Goal: Information Seeking & Learning: Learn about a topic

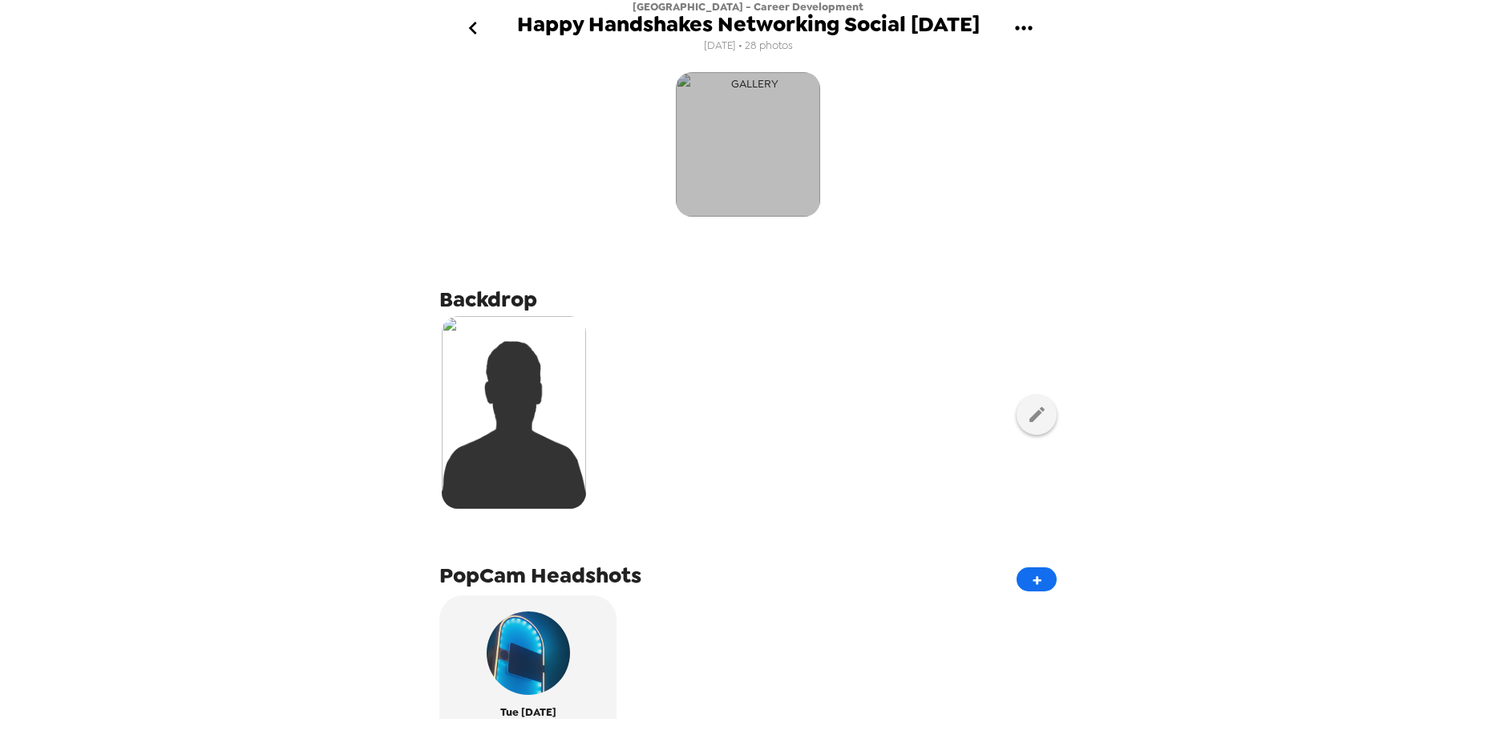
click at [717, 139] on img "button" at bounding box center [748, 144] width 144 height 144
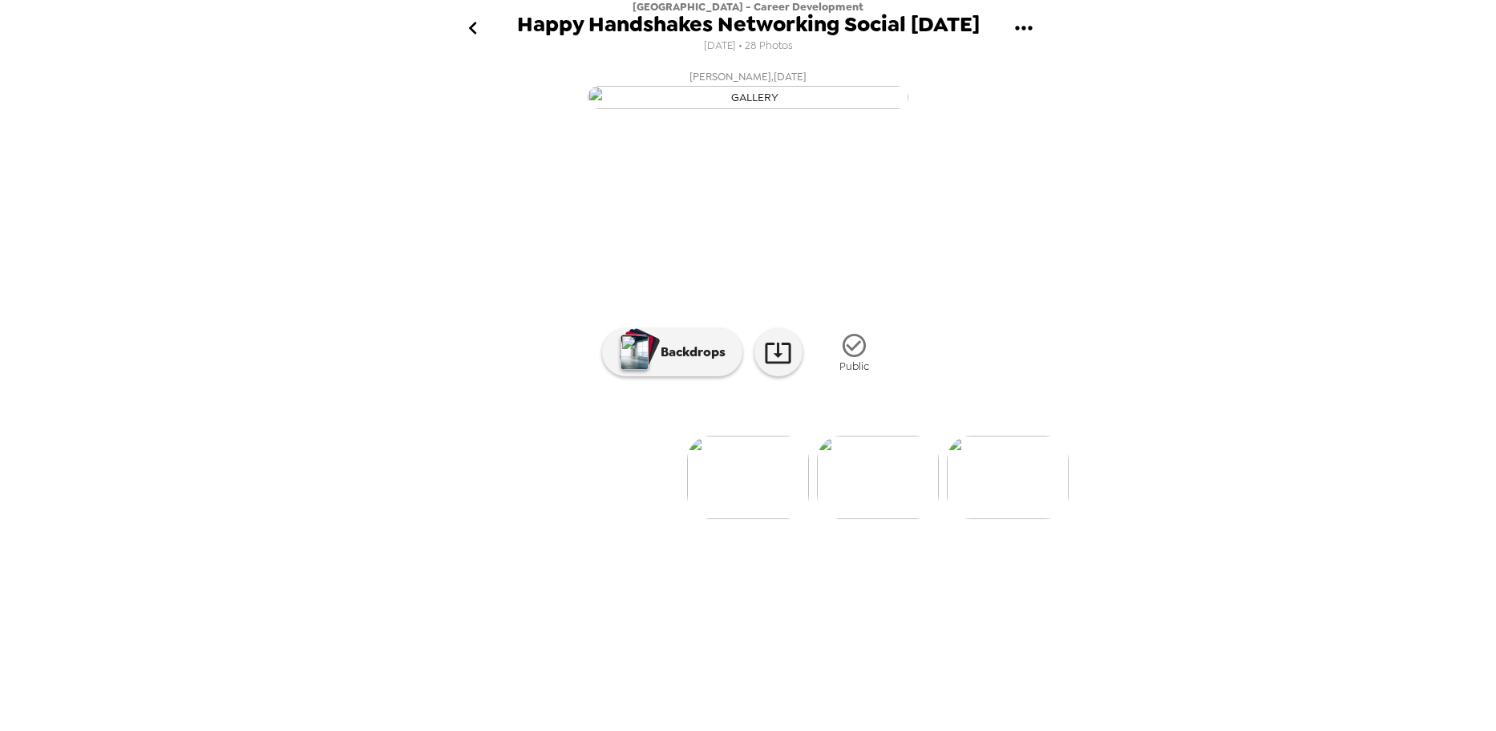
click at [1048, 114] on button "[PERSON_NAME] , [DATE]" at bounding box center [747, 88] width 641 height 51
click at [868, 519] on img at bounding box center [878, 476] width 122 height 83
click at [869, 519] on img at bounding box center [879, 476] width 122 height 83
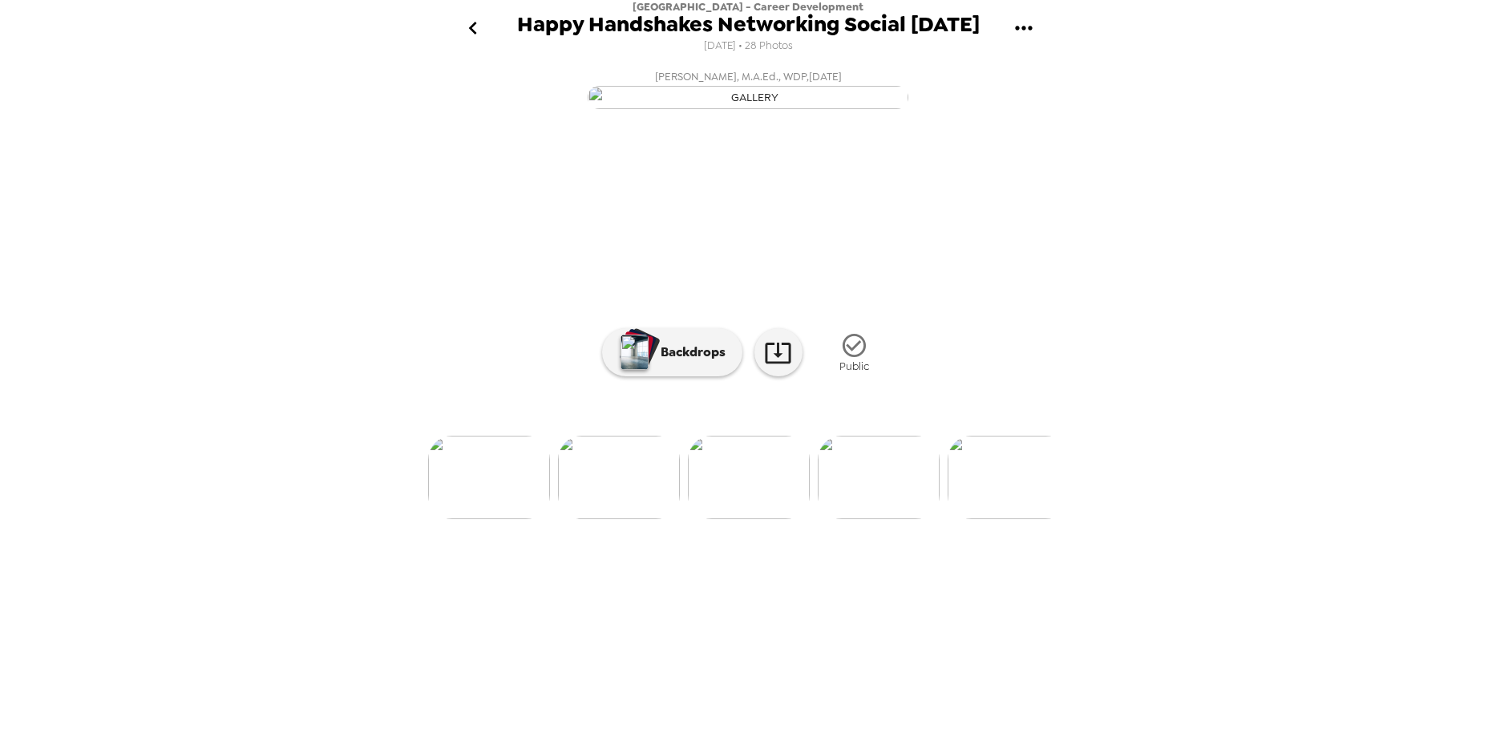
click at [785, 519] on img at bounding box center [749, 476] width 122 height 83
click at [878, 519] on div at bounding box center [747, 450] width 641 height 136
click at [880, 519] on img at bounding box center [879, 476] width 122 height 83
click at [888, 519] on img at bounding box center [879, 476] width 122 height 83
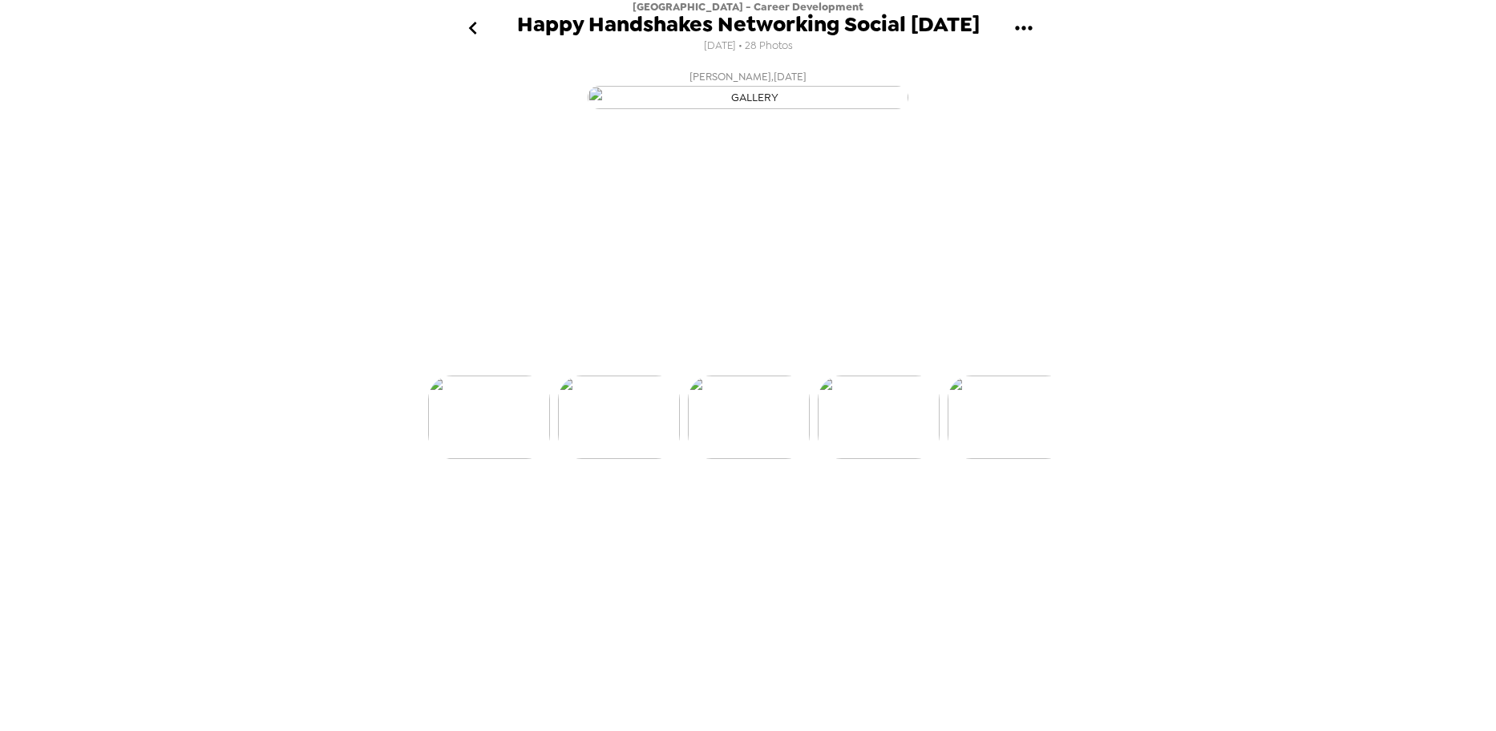
scroll to position [0, 518]
click at [896, 519] on img at bounding box center [880, 476] width 122 height 83
click at [904, 519] on img at bounding box center [880, 476] width 122 height 83
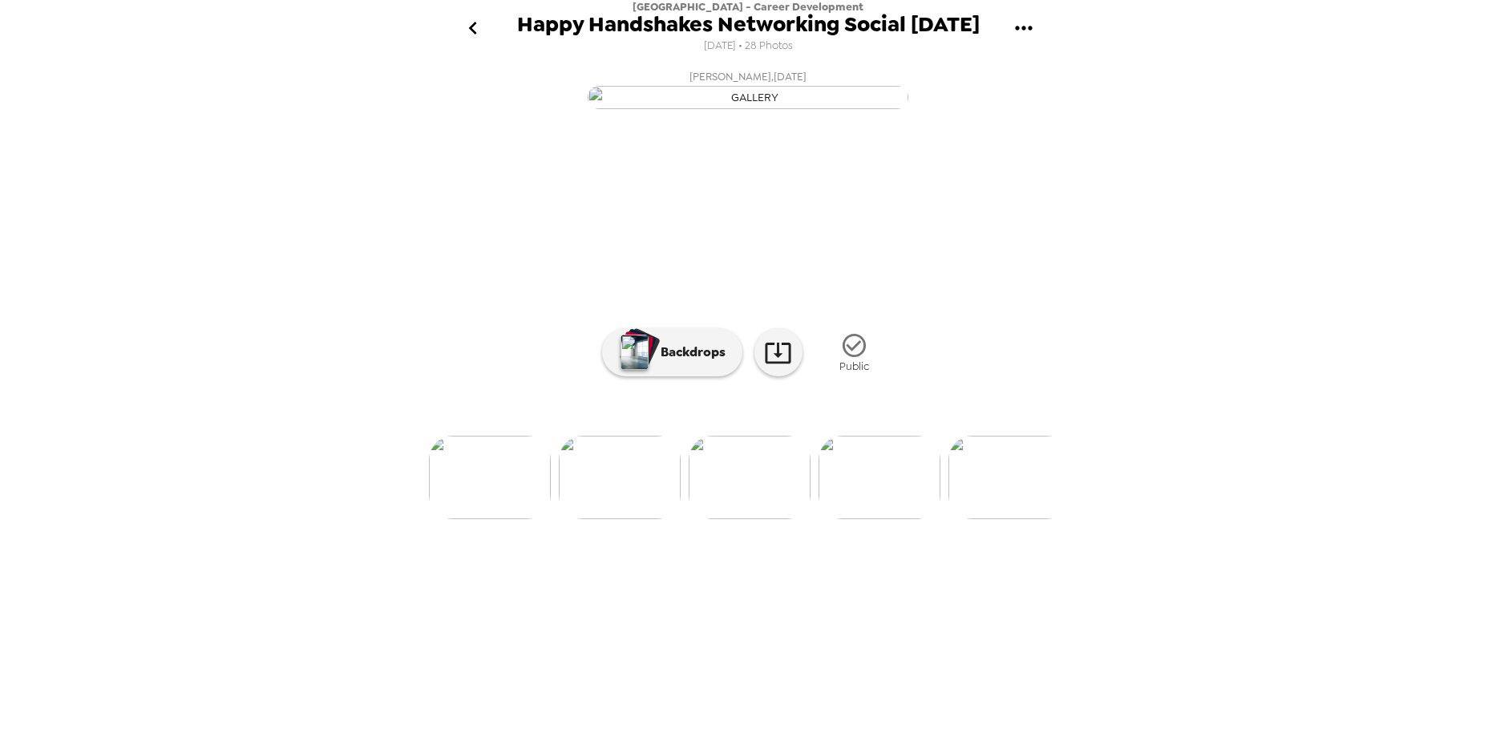
click at [887, 519] on img at bounding box center [880, 476] width 122 height 83
click at [891, 519] on img at bounding box center [881, 476] width 122 height 83
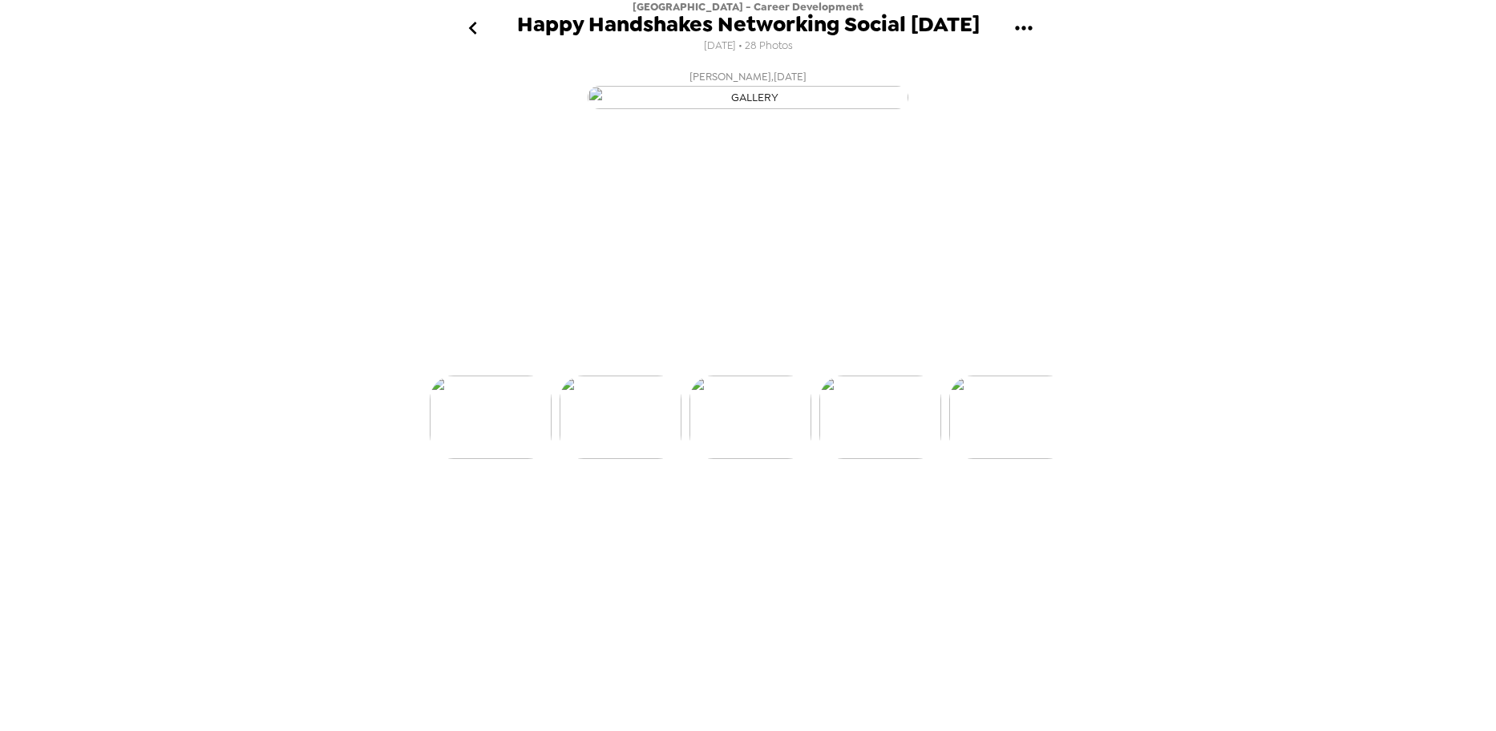
scroll to position [0, 1167]
click at [892, 519] on img at bounding box center [881, 476] width 122 height 83
click at [907, 519] on img at bounding box center [881, 476] width 122 height 83
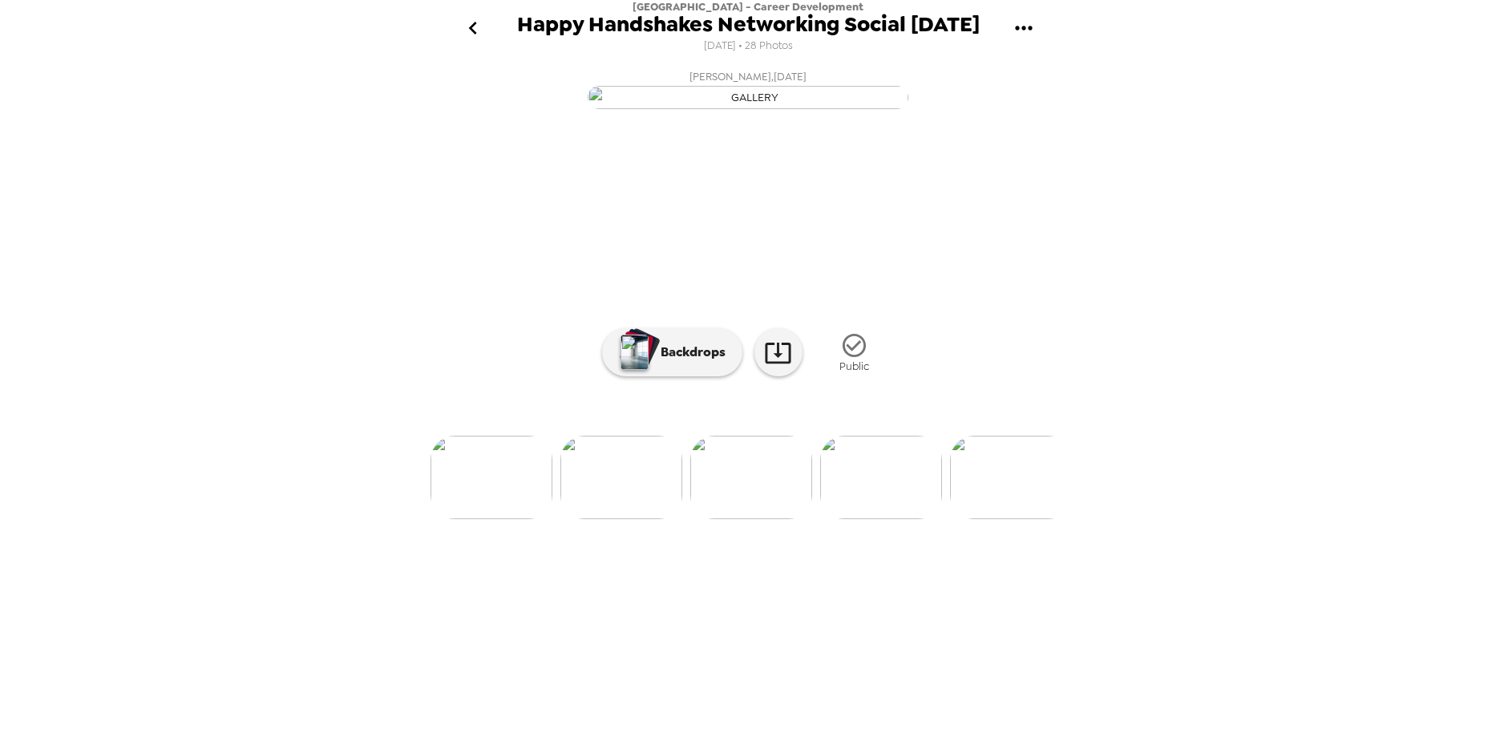
click at [891, 519] on img at bounding box center [881, 476] width 122 height 83
click at [899, 519] on img at bounding box center [881, 476] width 122 height 83
click at [868, 519] on img at bounding box center [882, 476] width 122 height 83
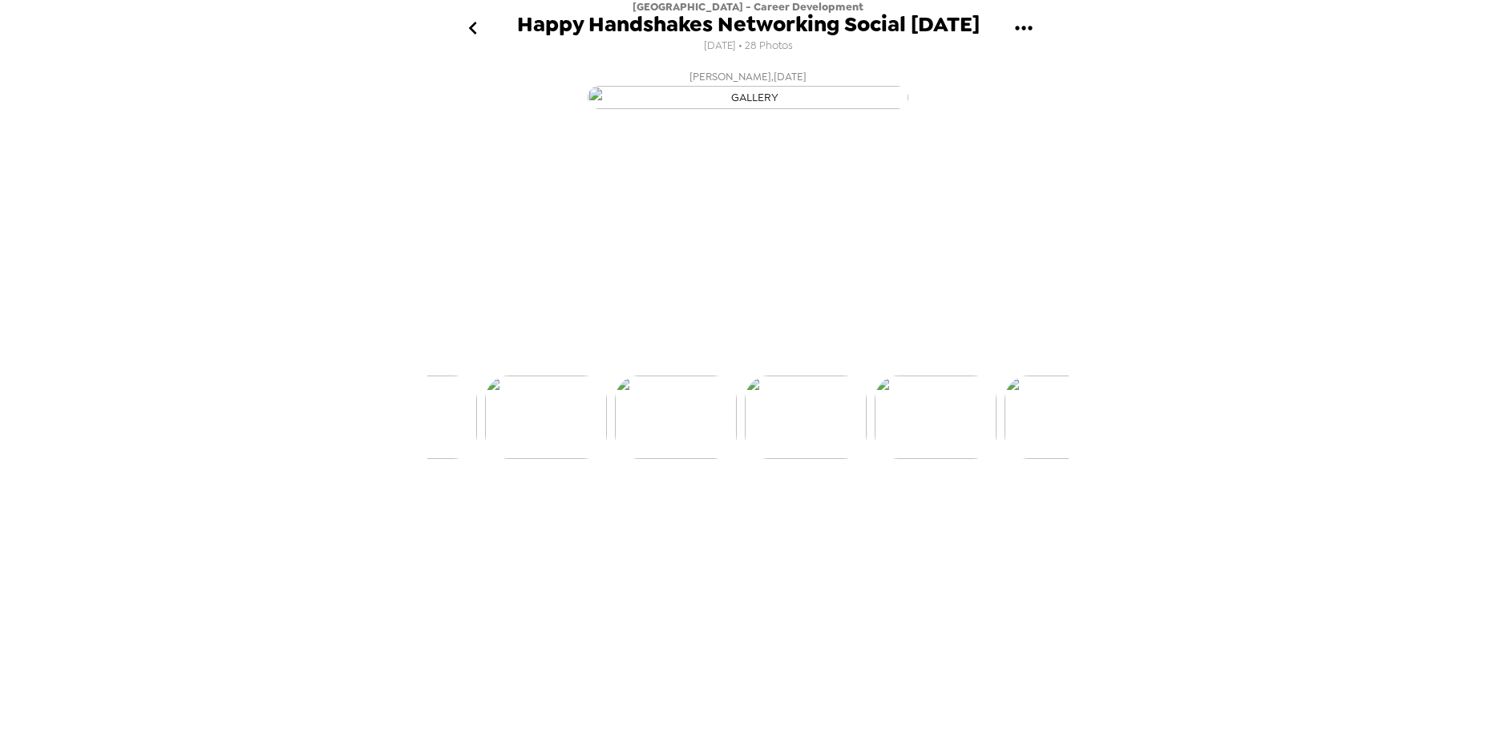
scroll to position [0, 1815]
click at [898, 519] on img at bounding box center [882, 476] width 122 height 83
click at [897, 519] on img at bounding box center [882, 476] width 122 height 83
click at [894, 519] on img at bounding box center [882, 476] width 122 height 83
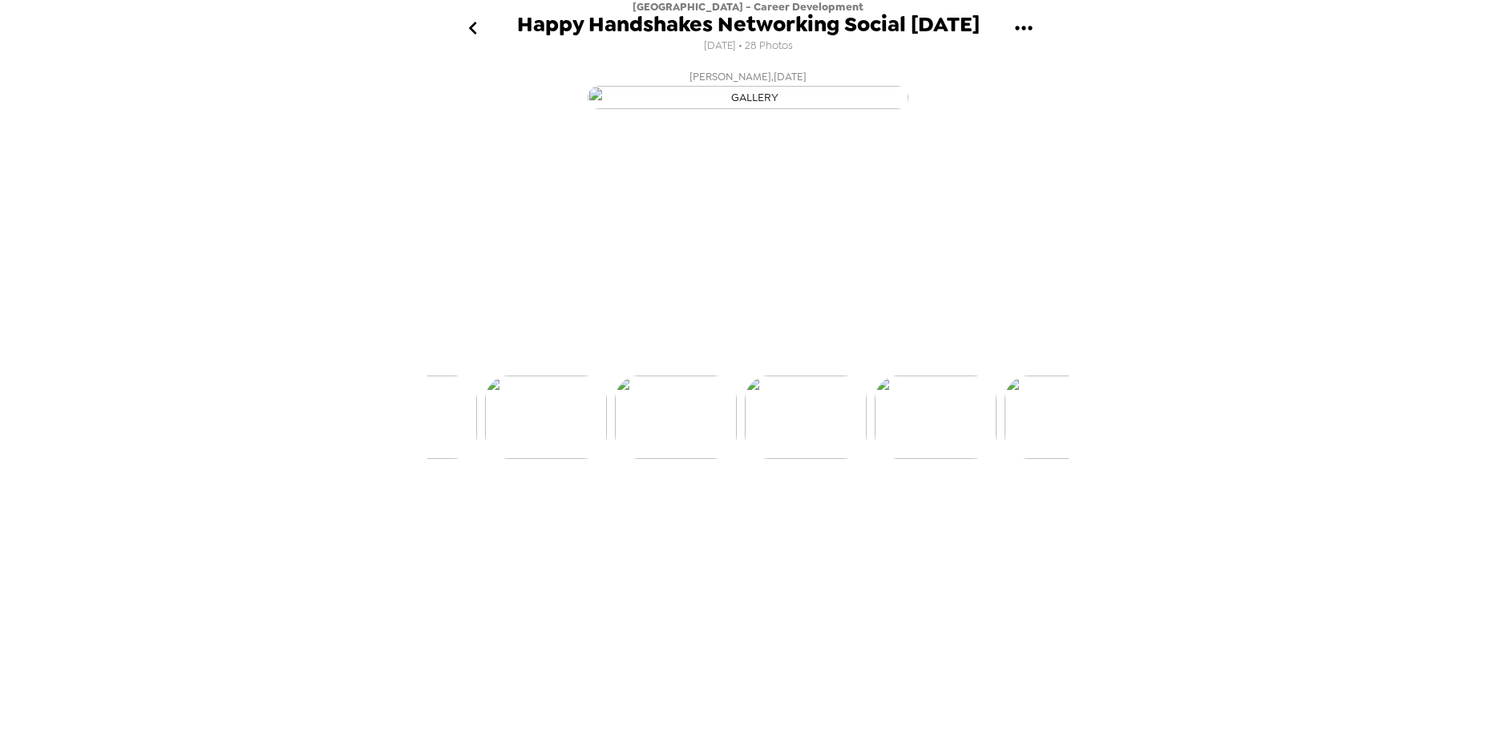
scroll to position [0, 2204]
click at [898, 519] on img at bounding box center [883, 476] width 122 height 83
click at [917, 519] on img at bounding box center [883, 476] width 122 height 83
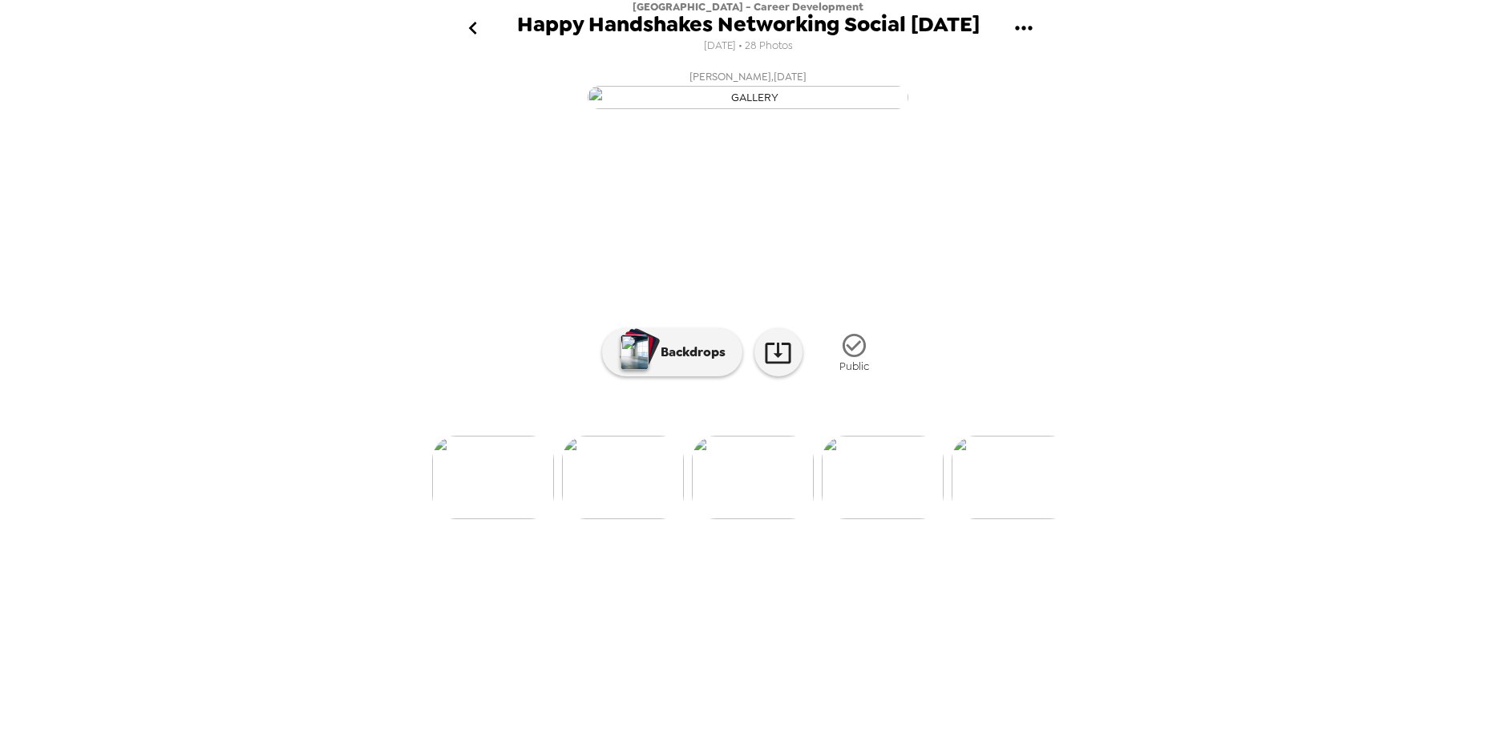
click at [779, 519] on img at bounding box center [753, 476] width 122 height 83
click at [856, 519] on img at bounding box center [883, 476] width 122 height 83
click at [899, 519] on img at bounding box center [884, 476] width 122 height 83
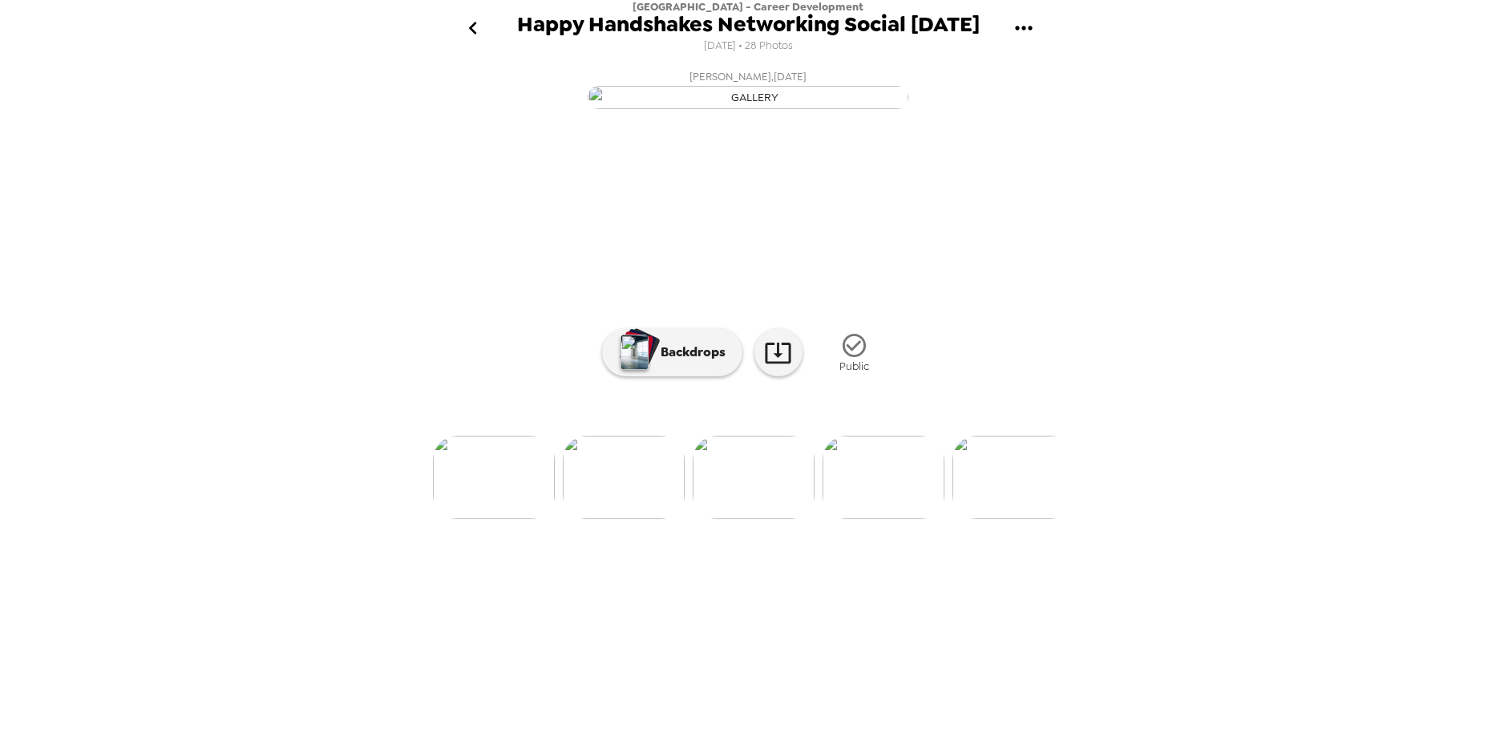
click at [894, 519] on img at bounding box center [884, 476] width 122 height 83
click at [892, 519] on img at bounding box center [884, 476] width 122 height 83
click at [910, 519] on img at bounding box center [885, 476] width 122 height 83
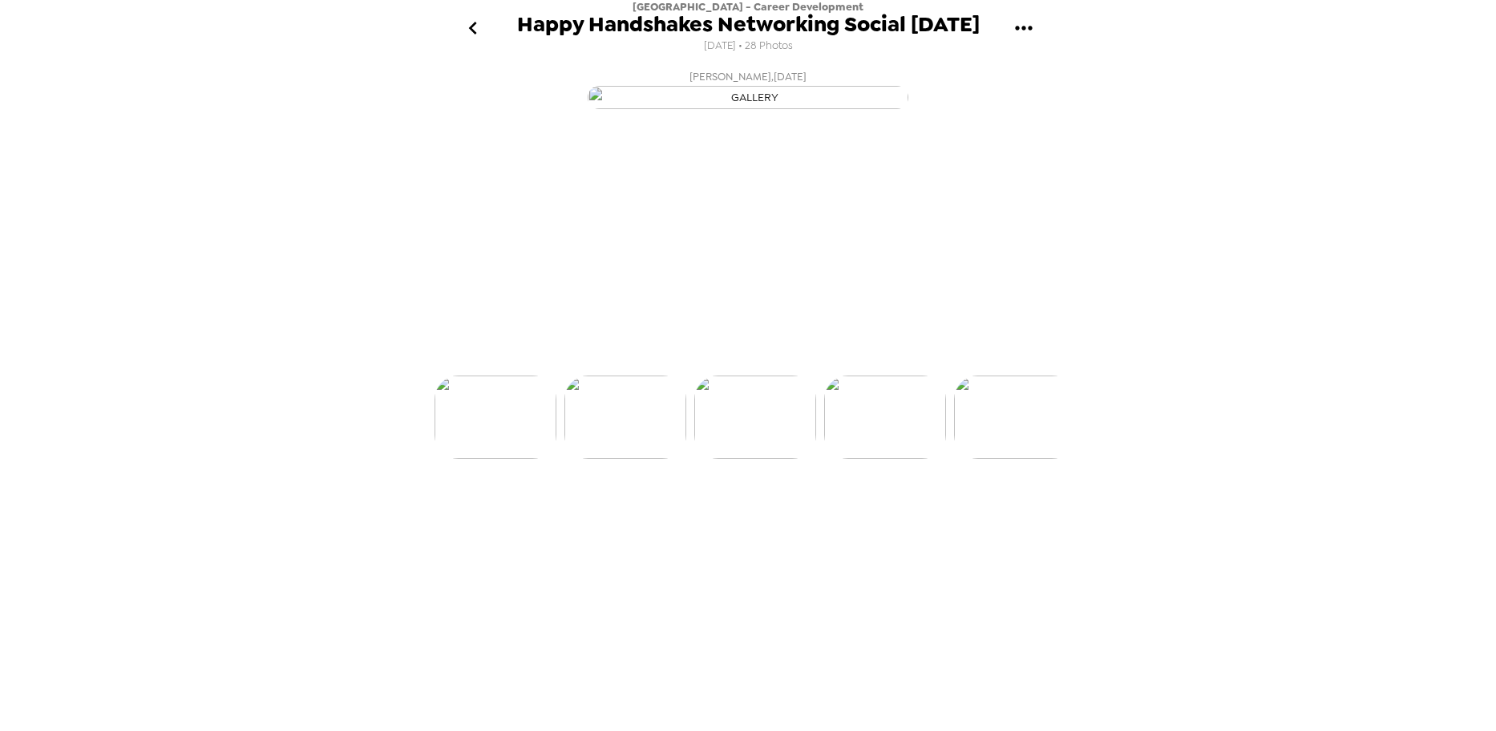
scroll to position [0, 3111]
click at [913, 519] on img at bounding box center [885, 476] width 122 height 83
click at [897, 519] on img at bounding box center [885, 476] width 122 height 83
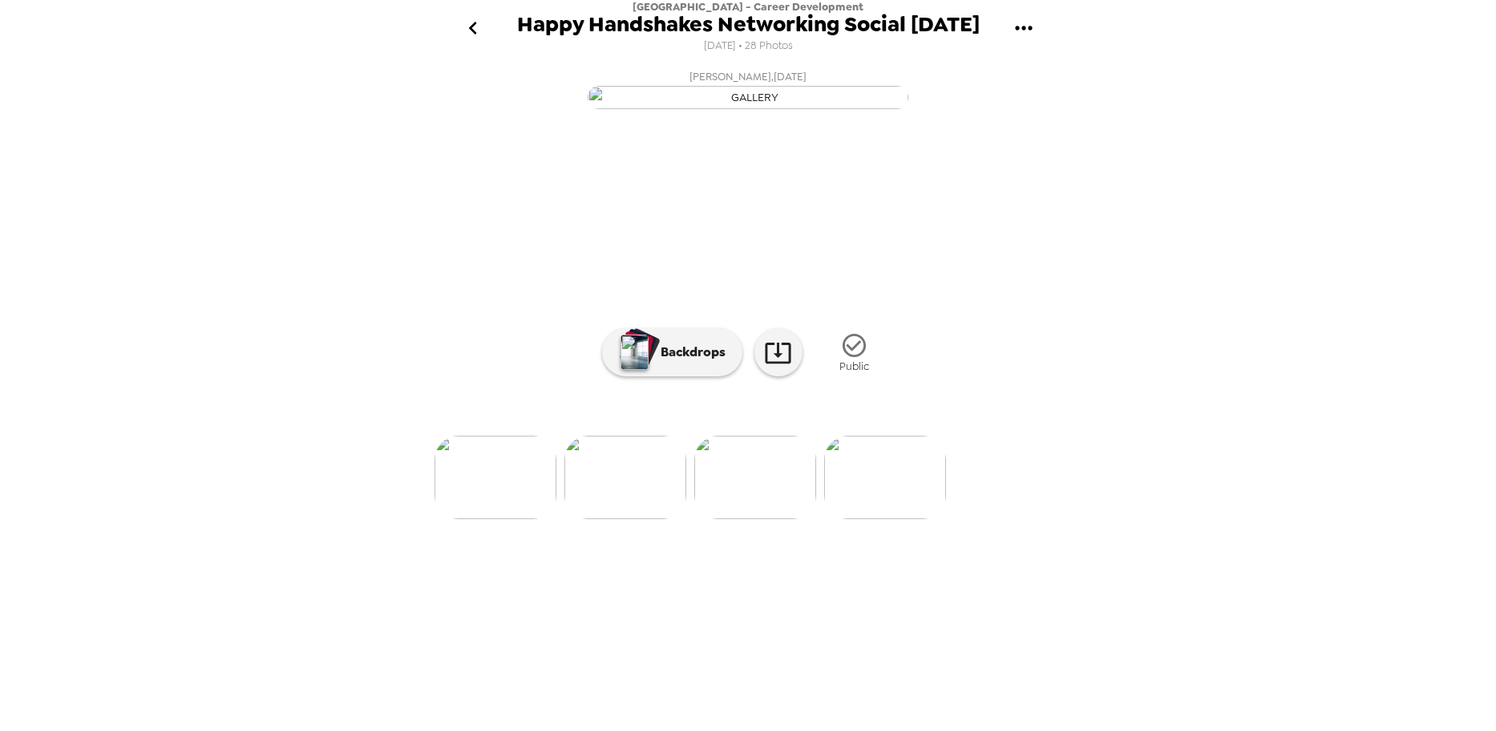
click at [901, 519] on img at bounding box center [885, 476] width 122 height 83
click at [929, 519] on li at bounding box center [885, 476] width 122 height 83
click at [1202, 551] on div "[GEOGRAPHIC_DATA] - Career Development Happy Handshakes Networking Social [DATE…" at bounding box center [748, 365] width 1496 height 731
click at [478, 27] on icon "go back" at bounding box center [473, 28] width 26 height 26
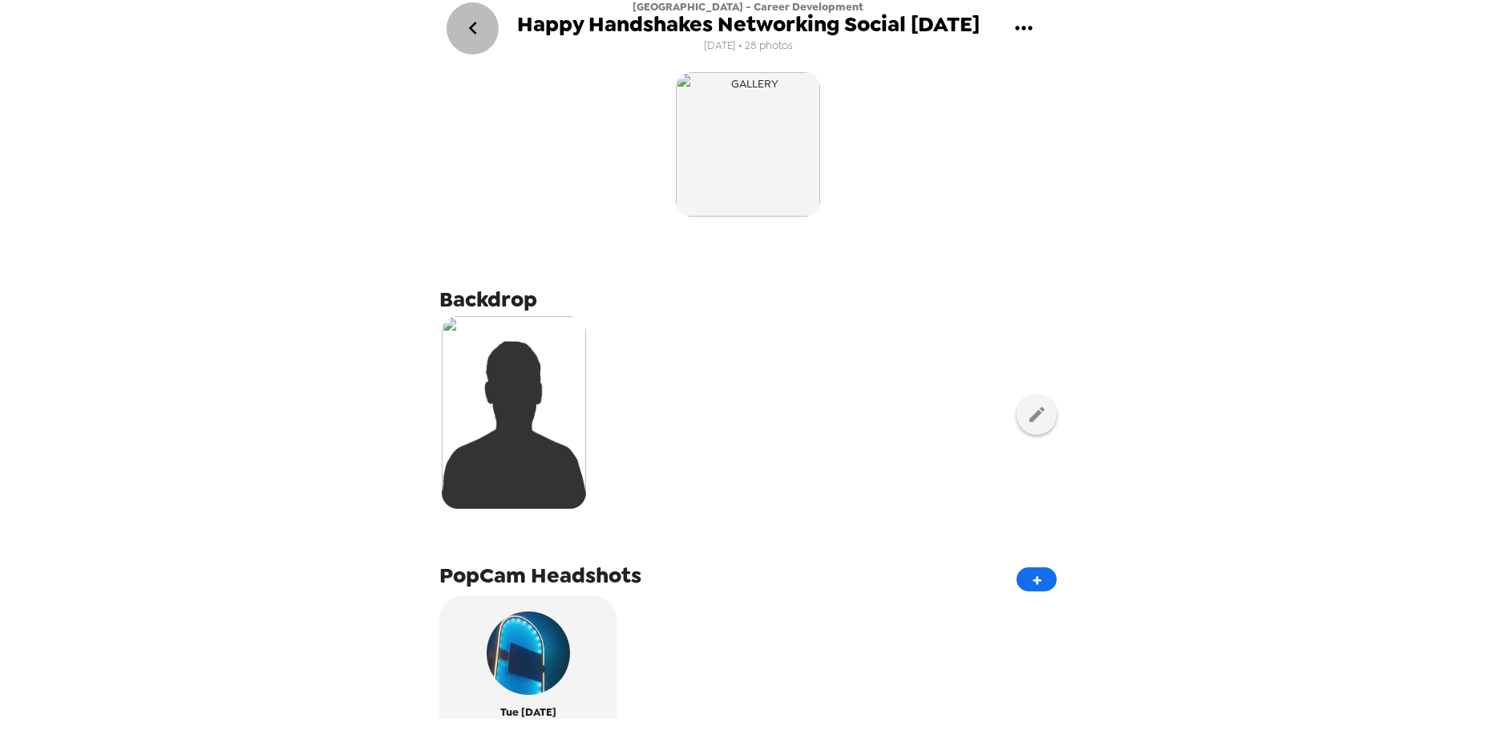
click at [469, 26] on icon "go back" at bounding box center [473, 28] width 26 height 26
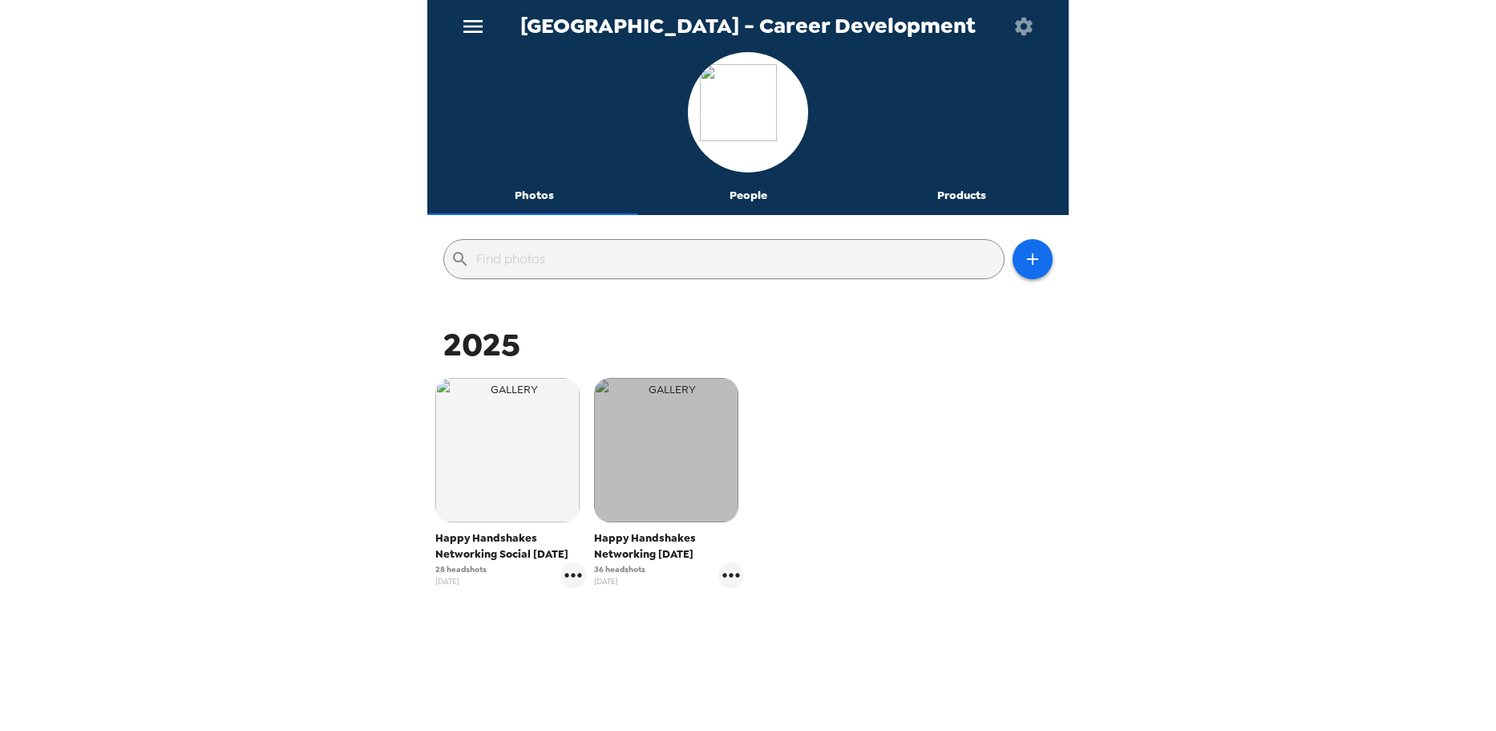
click at [650, 440] on img "button" at bounding box center [666, 450] width 144 height 144
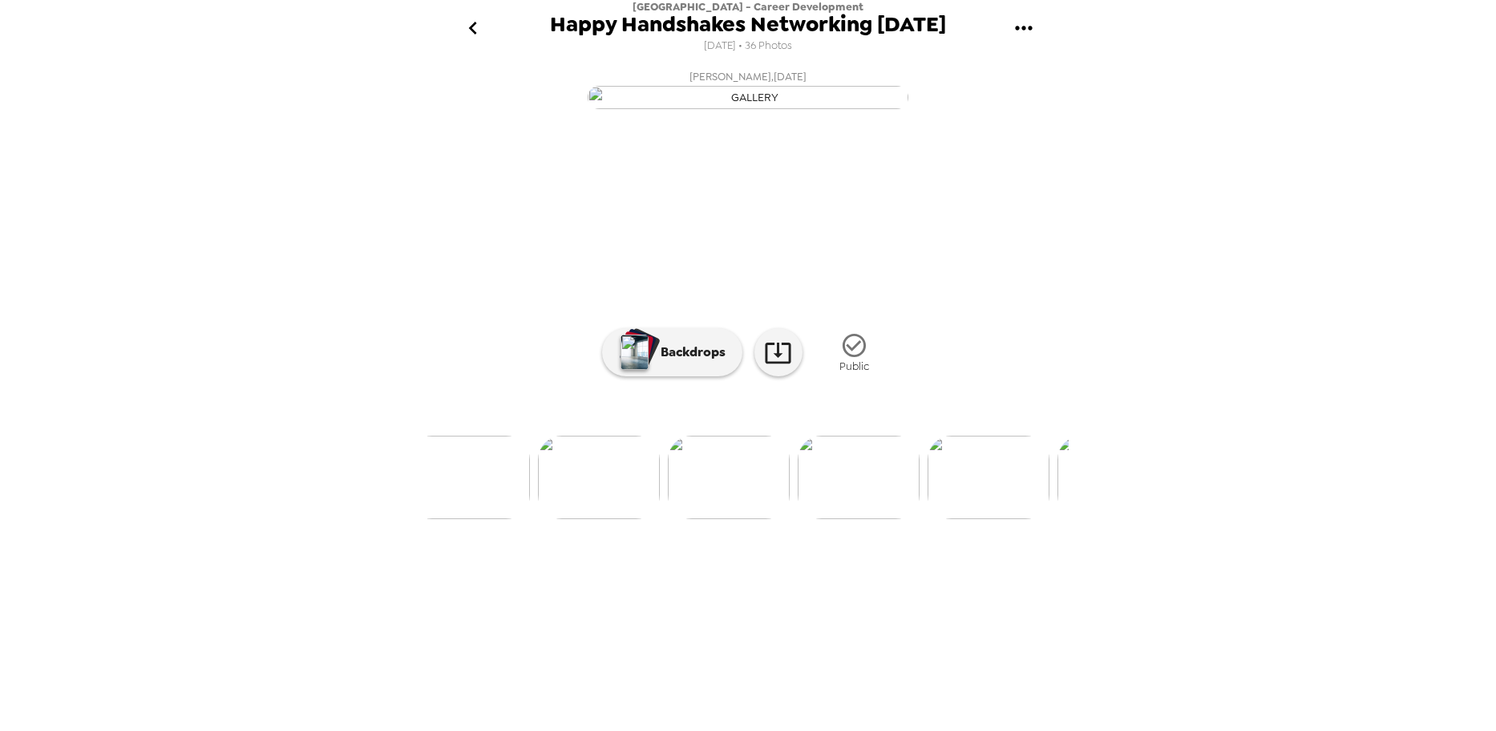
scroll to position [0, 1166]
click at [483, 519] on img at bounding box center [492, 476] width 122 height 83
click at [1044, 519] on img at bounding box center [1010, 476] width 122 height 83
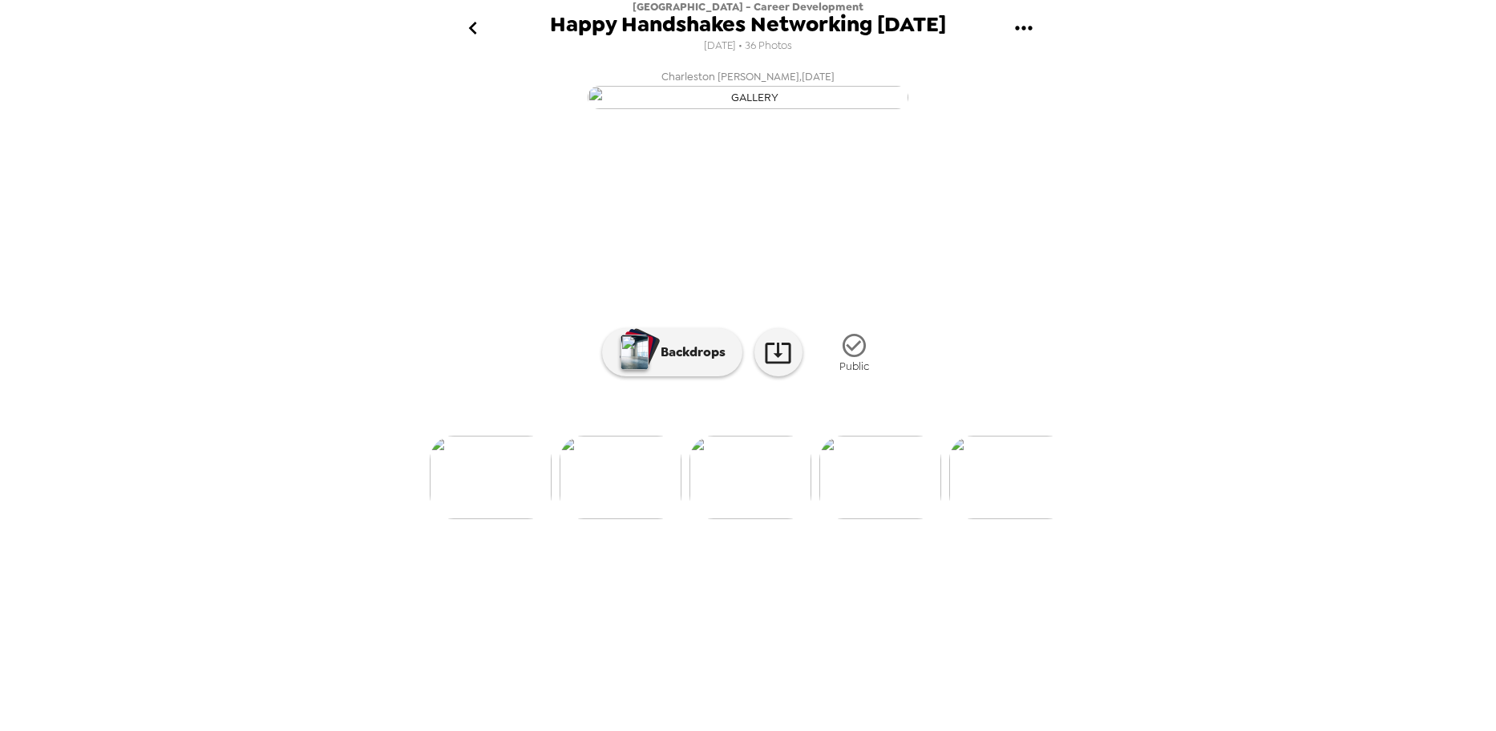
click at [1058, 519] on img at bounding box center [1010, 476] width 122 height 83
click at [753, 519] on img at bounding box center [751, 476] width 122 height 83
click at [641, 519] on img at bounding box center [621, 476] width 122 height 83
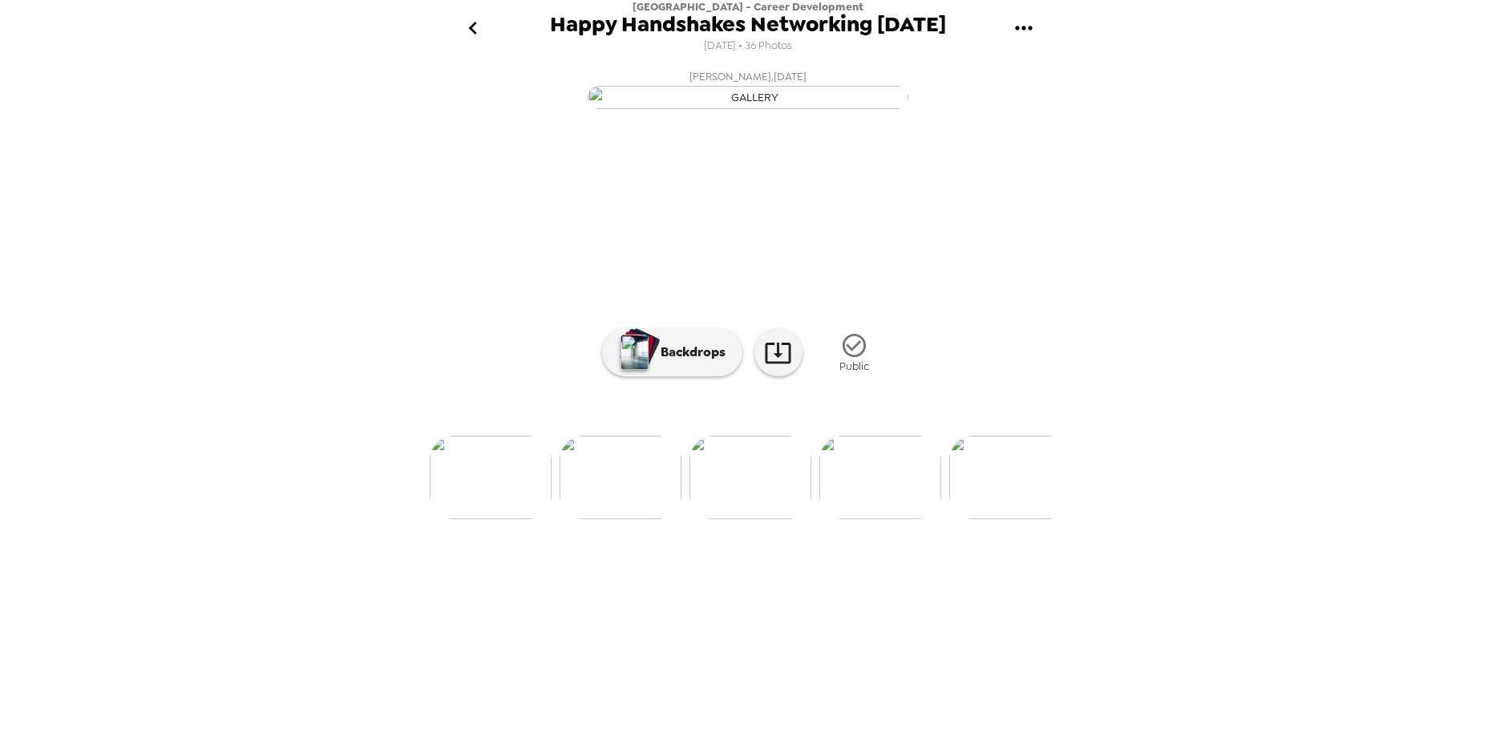
click at [859, 519] on img at bounding box center [881, 476] width 122 height 83
click at [880, 519] on div at bounding box center [747, 450] width 641 height 136
click at [991, 519] on img at bounding box center [1010, 476] width 122 height 83
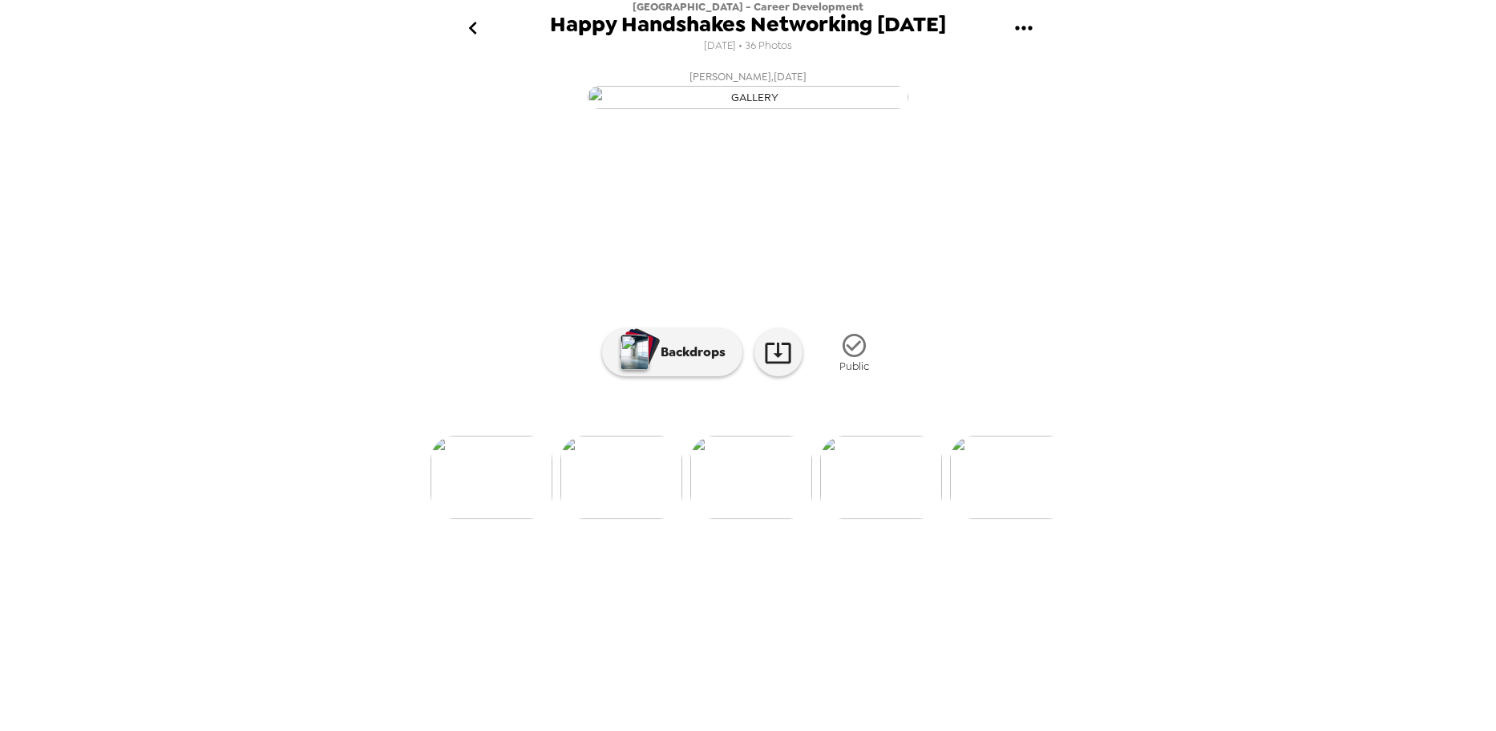
click at [1102, 457] on div "[GEOGRAPHIC_DATA] - Career Development Happy Handshakes Networking [DATE] [DATE…" at bounding box center [748, 365] width 1496 height 731
click at [1035, 519] on img at bounding box center [1011, 476] width 122 height 83
click at [1039, 519] on img at bounding box center [1011, 476] width 122 height 83
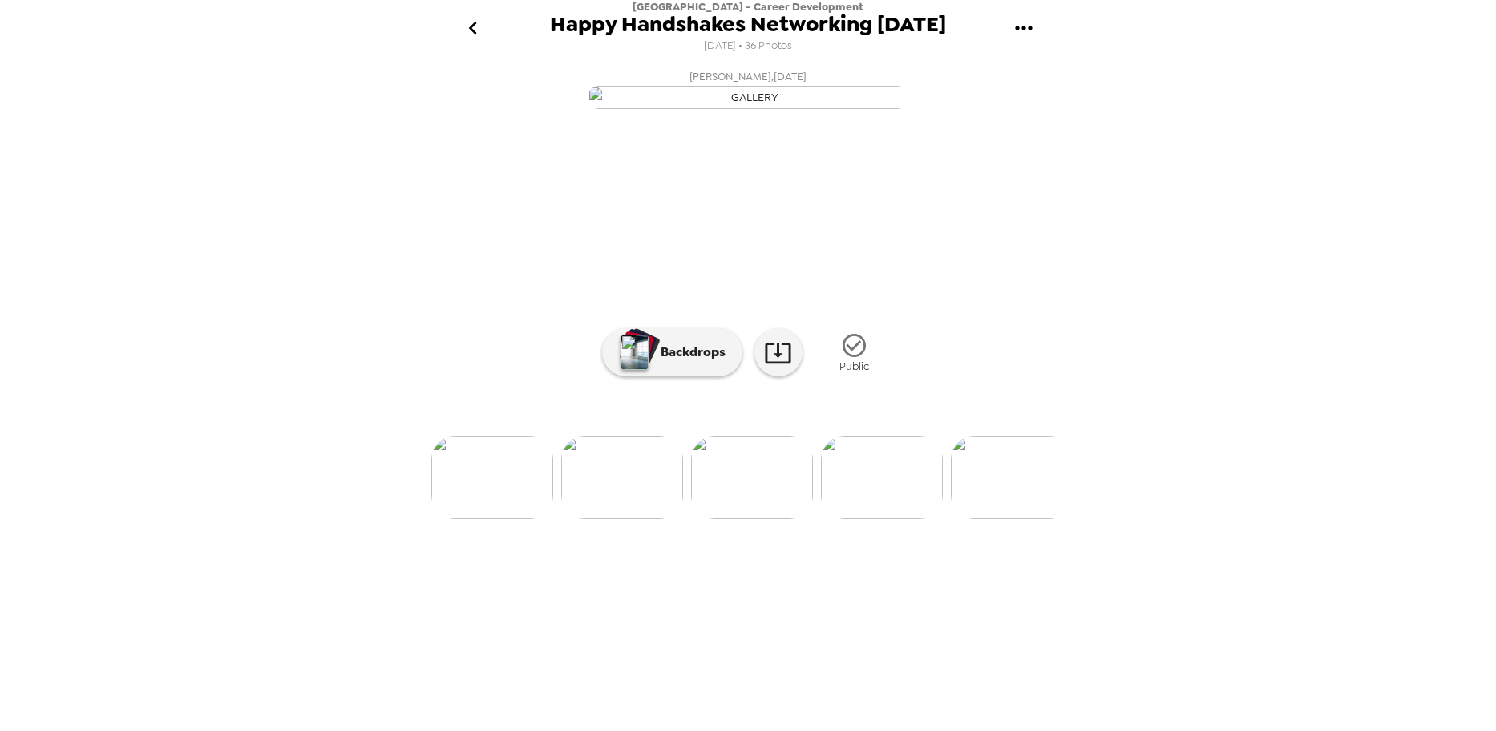
click at [876, 519] on img at bounding box center [882, 476] width 122 height 83
click at [981, 519] on img at bounding box center [1012, 476] width 122 height 83
click at [867, 519] on img at bounding box center [882, 476] width 122 height 83
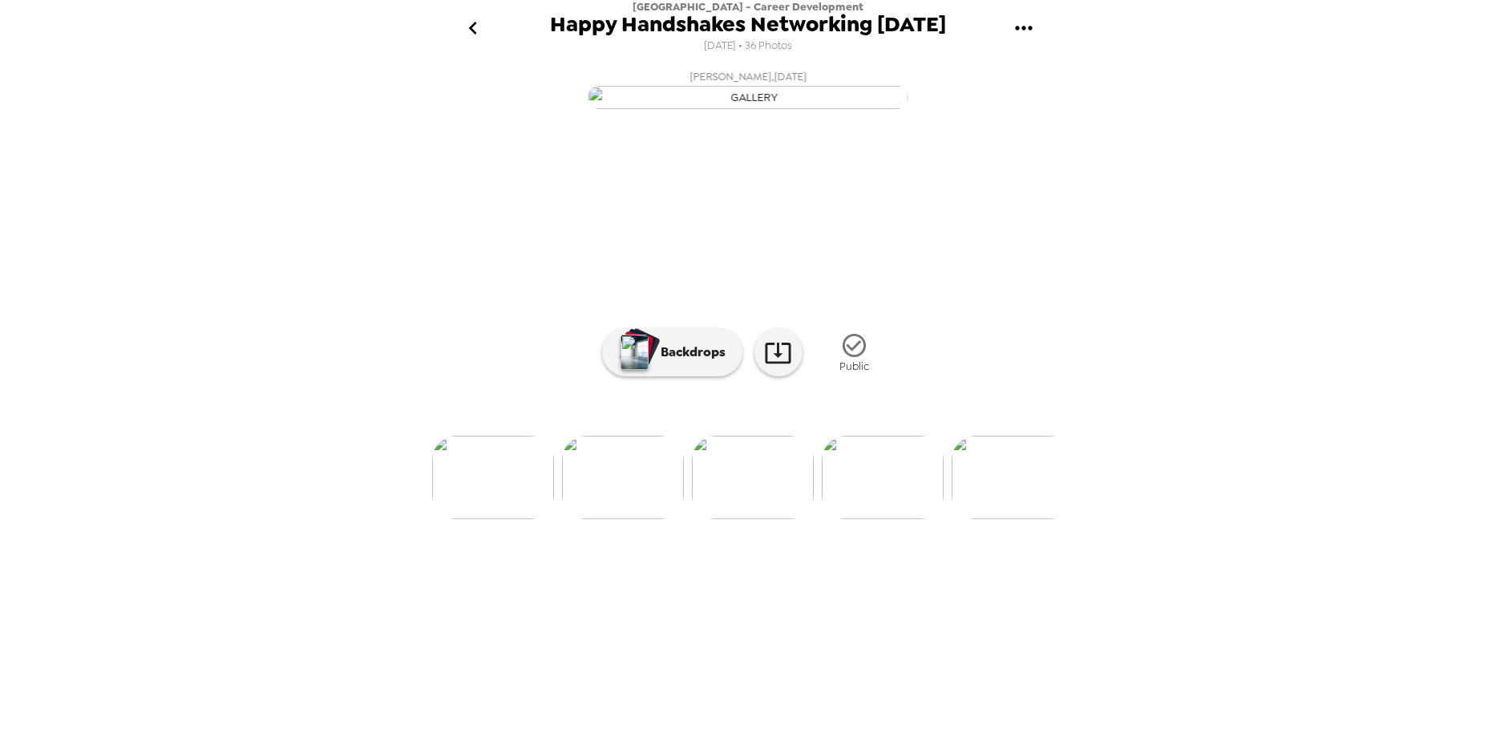
click at [991, 519] on img at bounding box center [1013, 476] width 122 height 83
click at [1163, 428] on div "[GEOGRAPHIC_DATA] - Career Development Happy Handshakes Networking [DATE] [DATE…" at bounding box center [748, 365] width 1496 height 731
